Goal: Navigation & Orientation: Go to known website

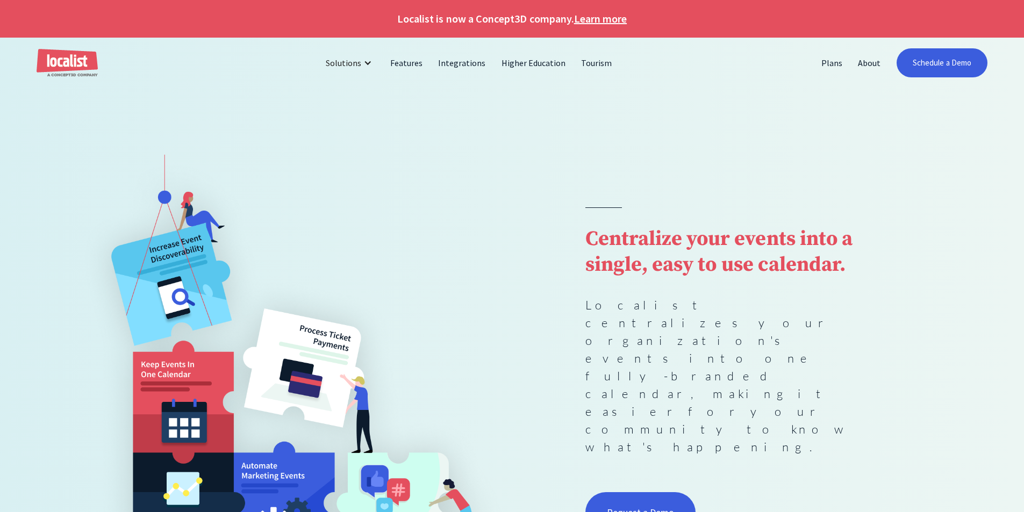
click at [488, 21] on h1 "Localist is now a Concept3D company. Learn more" at bounding box center [512, 19] width 1024 height 16
click at [488, 19] on h1 "Localist is now a Concept3D company. Learn more" at bounding box center [512, 19] width 1024 height 16
click at [64, 58] on img "home" at bounding box center [67, 63] width 61 height 28
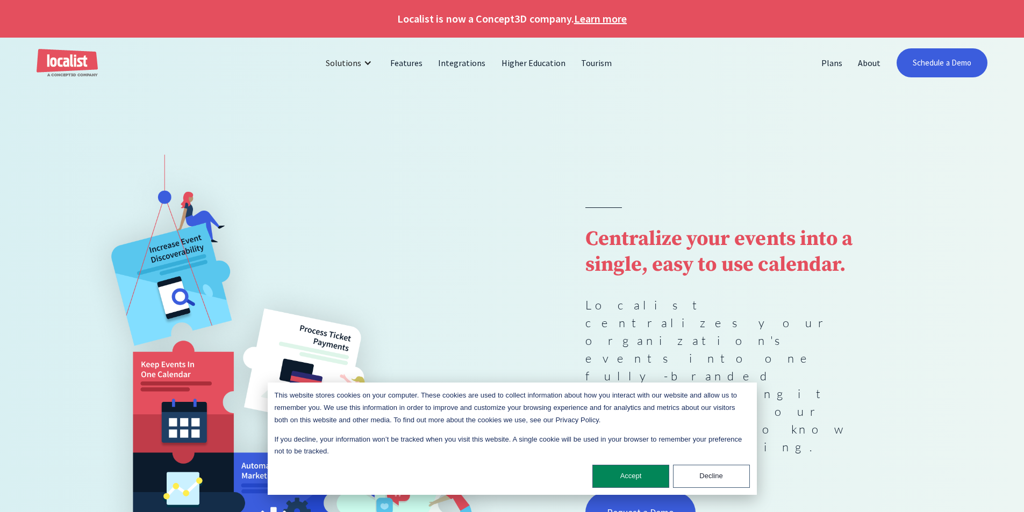
click at [69, 52] on img "home" at bounding box center [67, 63] width 61 height 28
